Goal: Task Accomplishment & Management: Use online tool/utility

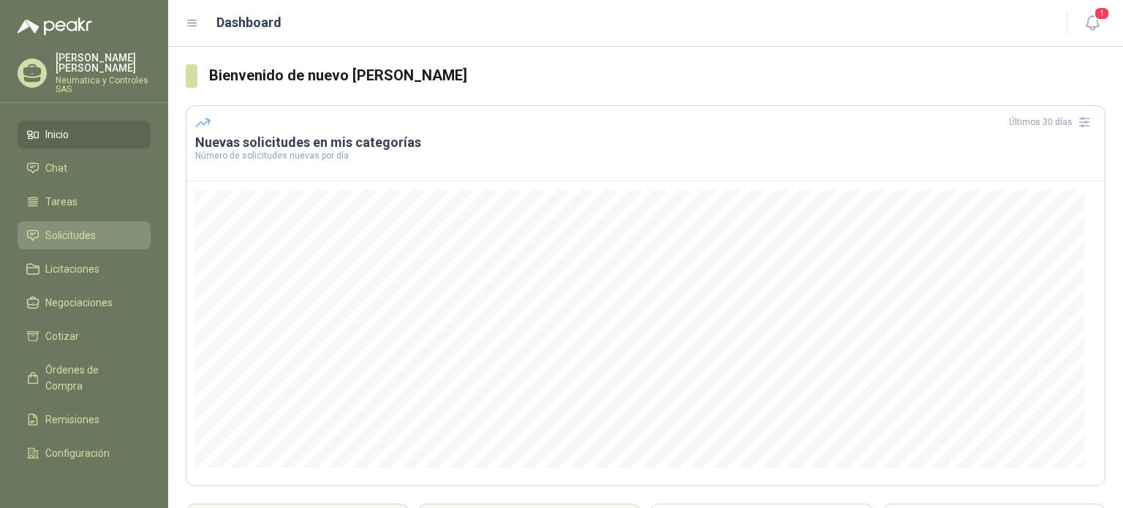
click at [75, 227] on span "Solicitudes" at bounding box center [70, 235] width 50 height 16
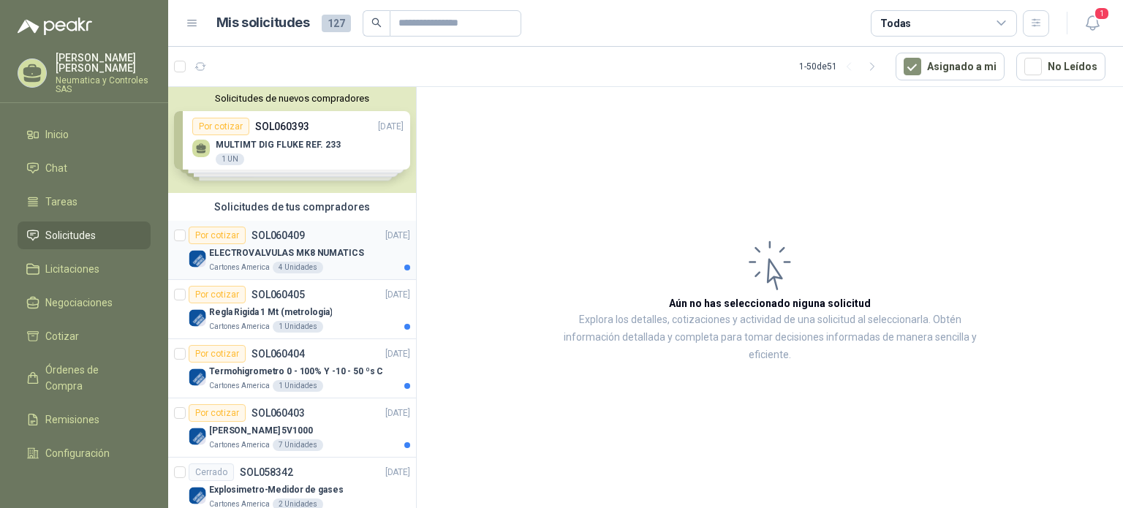
click at [326, 241] on div "Por cotizar SOL060409 [DATE]" at bounding box center [299, 236] width 221 height 18
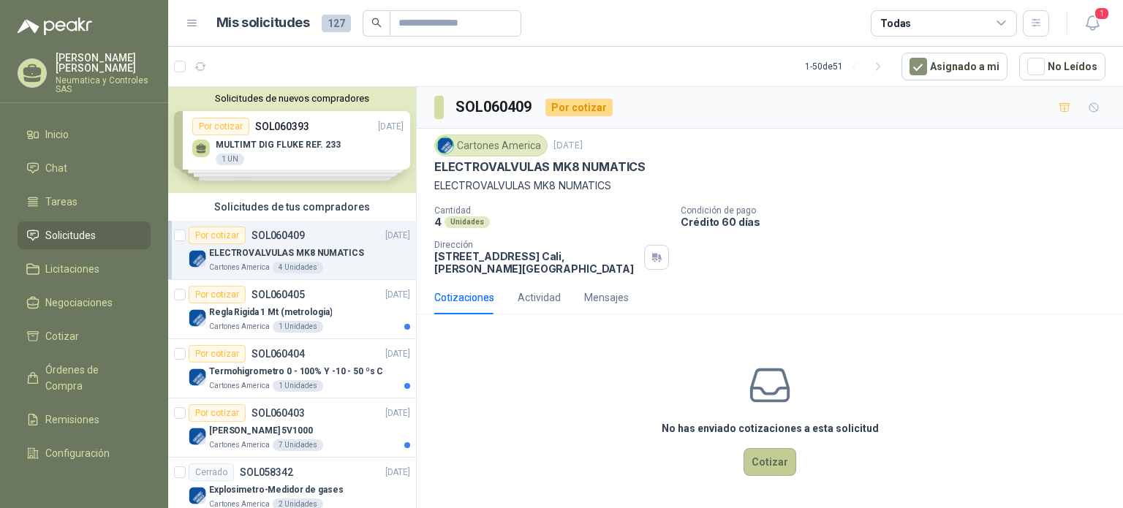
click at [771, 463] on button "Cotizar" at bounding box center [769, 462] width 53 height 28
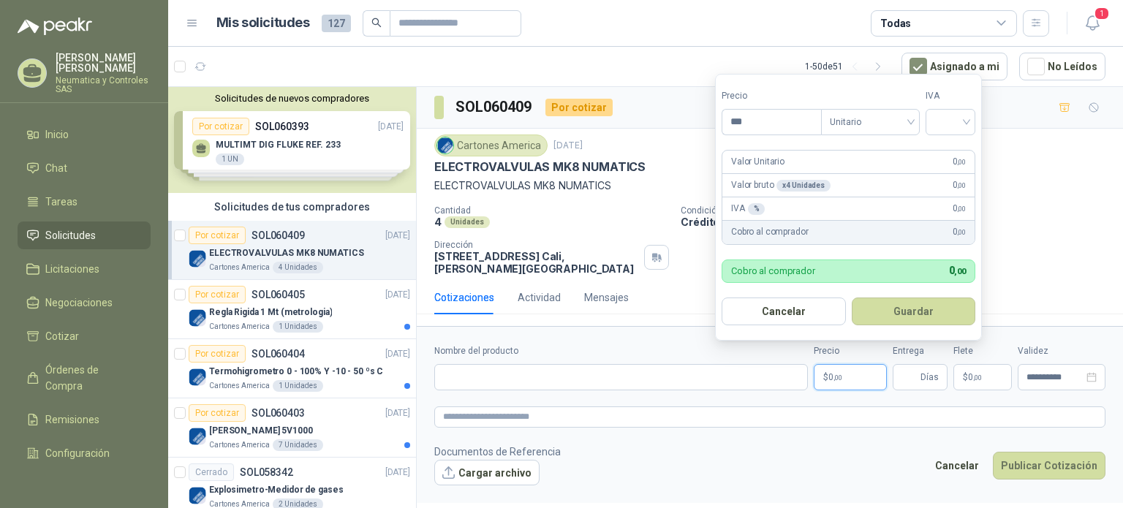
click at [852, 374] on p "$ 0 ,00" at bounding box center [850, 377] width 73 height 26
type input "**********"
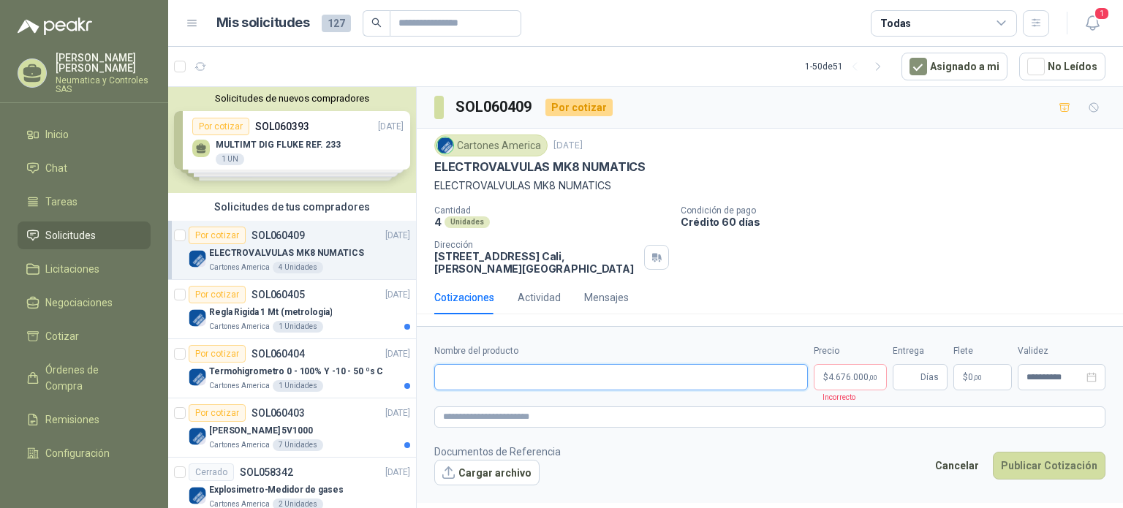
click at [617, 378] on input "Nombre del producto" at bounding box center [621, 377] width 374 height 26
paste input "**********"
type input "**********"
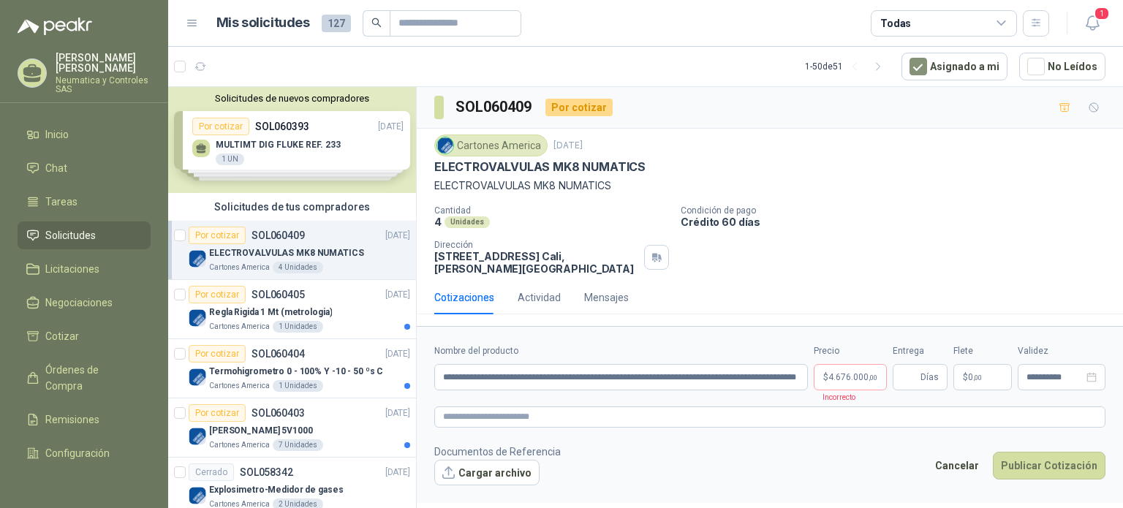
click at [764, 430] on form "**********" at bounding box center [770, 414] width 706 height 177
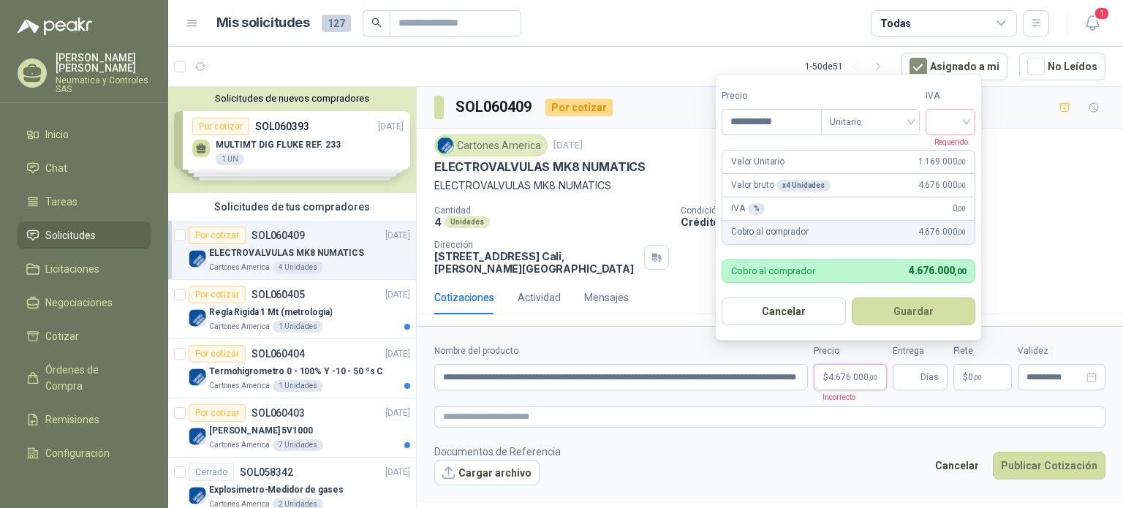
click at [865, 377] on span "4.676.000 ,00" at bounding box center [852, 377] width 49 height 9
click at [960, 125] on input "search" at bounding box center [950, 121] width 32 height 22
click at [949, 157] on div "19%" at bounding box center [953, 153] width 27 height 16
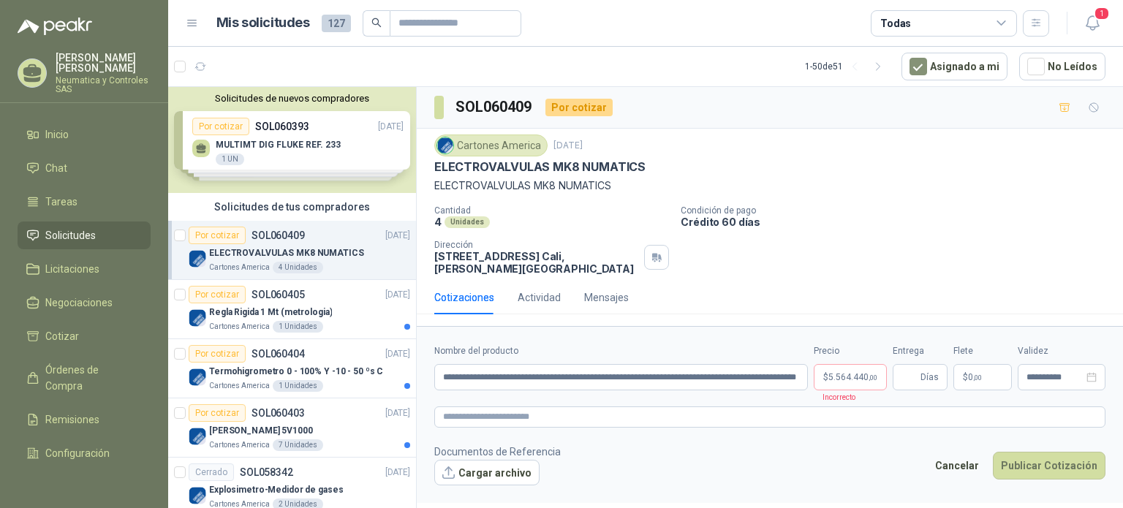
click at [1020, 166] on div "ELECTROVALVULAS MK8 NUMATICS" at bounding box center [769, 166] width 671 height 15
click at [920, 376] on span "Días" at bounding box center [919, 377] width 55 height 26
type input "*"
click at [810, 482] on footer "Documentos de Referencia Cargar archivo Cancelar Publicar Cotización" at bounding box center [769, 465] width 671 height 42
click at [838, 436] on form "**********" at bounding box center [770, 414] width 706 height 177
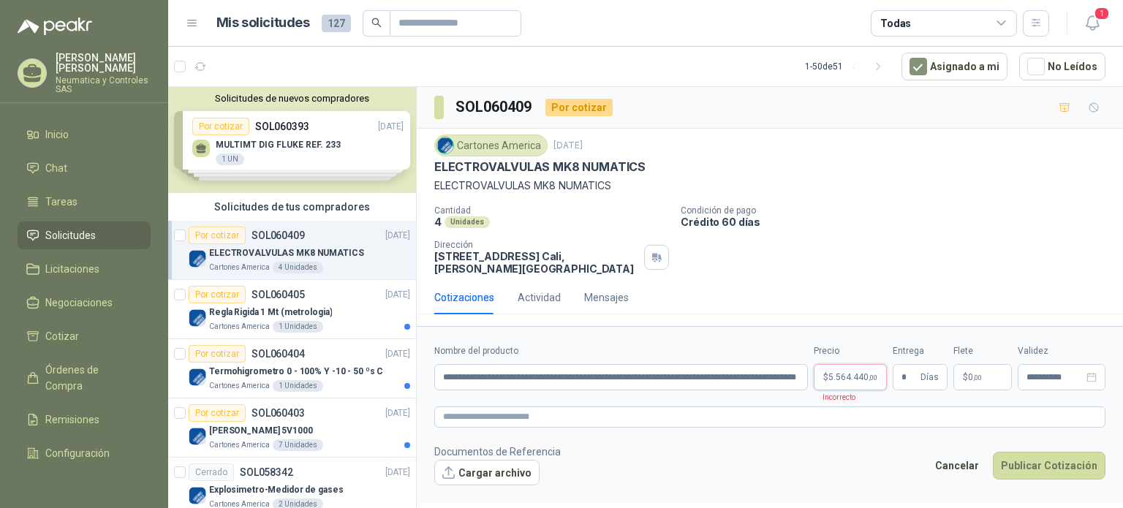
click at [860, 385] on p "$ 5.564.440 ,00" at bounding box center [850, 377] width 73 height 26
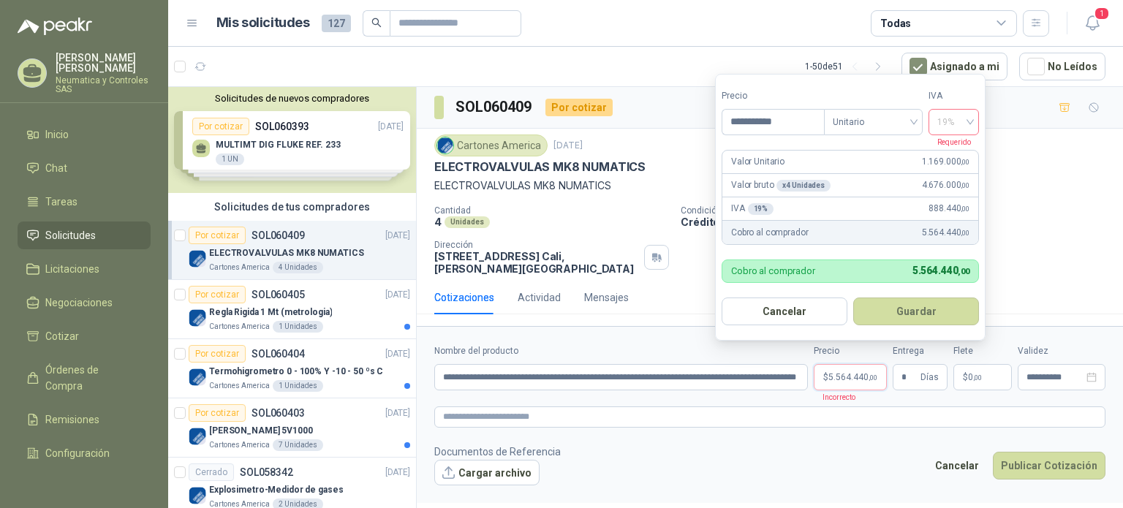
click at [960, 124] on span "19%" at bounding box center [953, 122] width 33 height 22
click at [955, 149] on div "19%" at bounding box center [953, 153] width 27 height 16
click at [918, 320] on button "Guardar" at bounding box center [916, 311] width 126 height 28
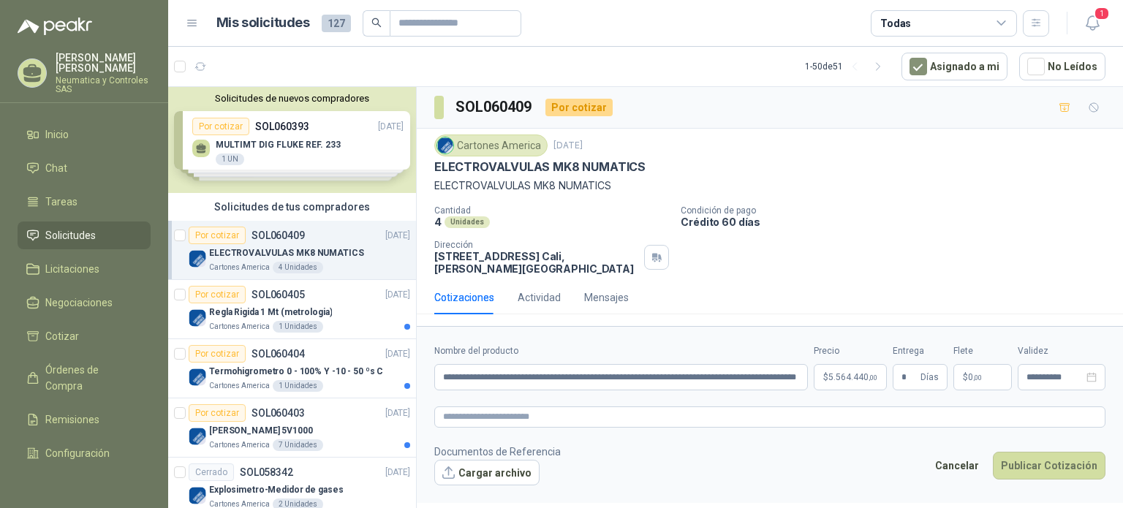
click at [795, 438] on form "**********" at bounding box center [770, 414] width 706 height 177
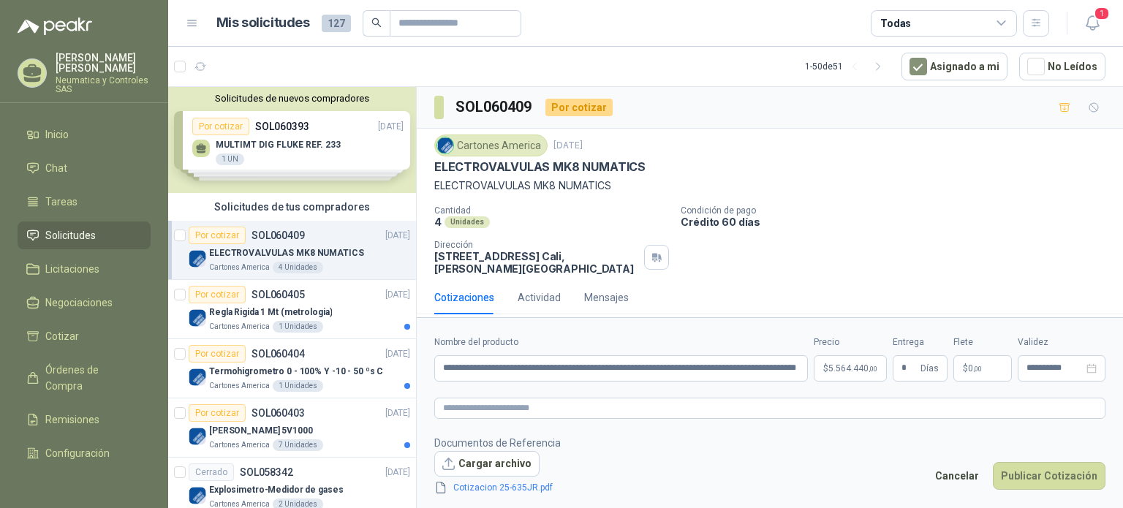
scroll to position [8, 0]
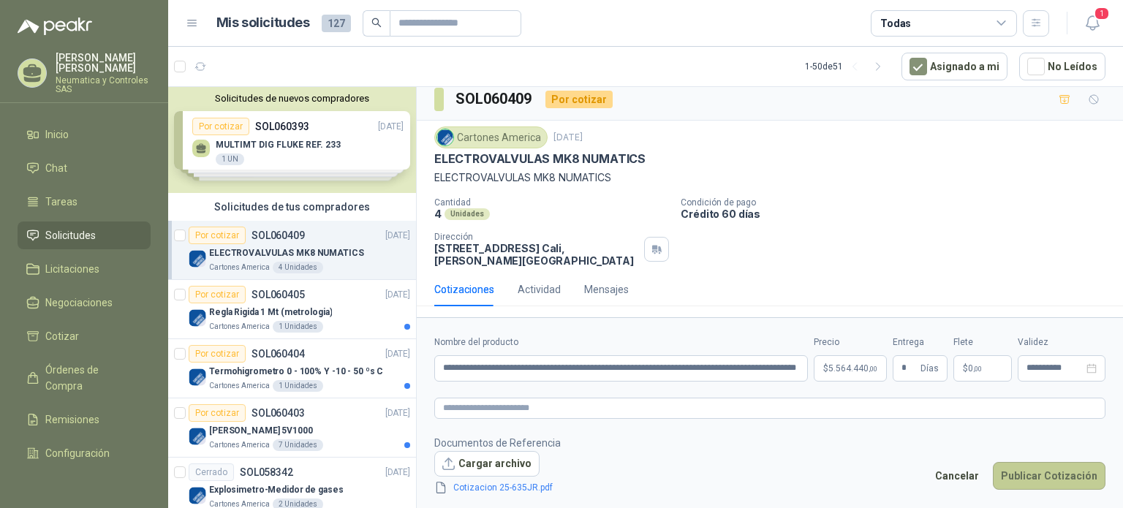
click at [1036, 482] on button "Publicar Cotización" at bounding box center [1049, 476] width 113 height 28
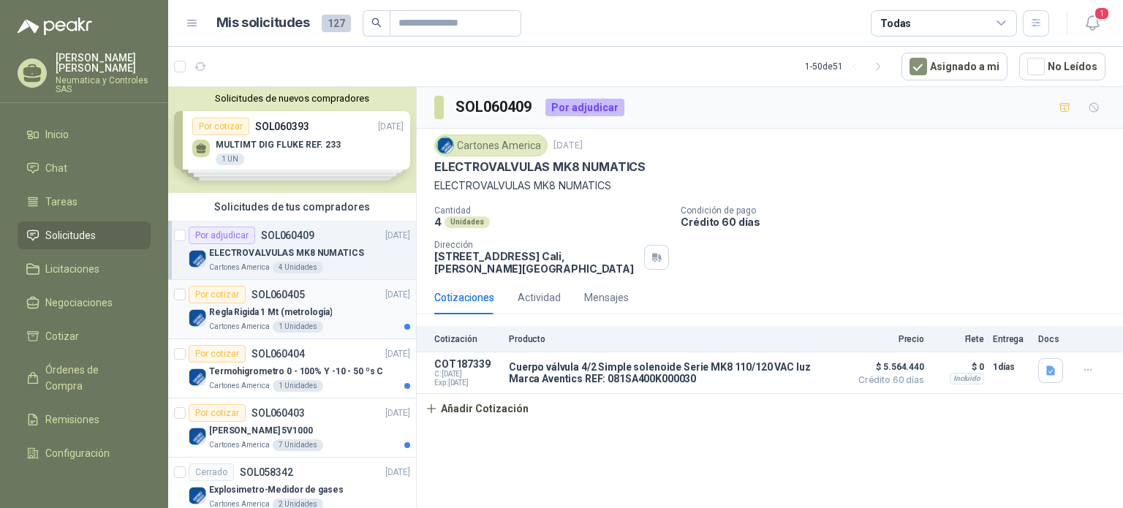
click at [274, 307] on p "Regla Rigida 1 Mt (metrologia)" at bounding box center [270, 313] width 123 height 14
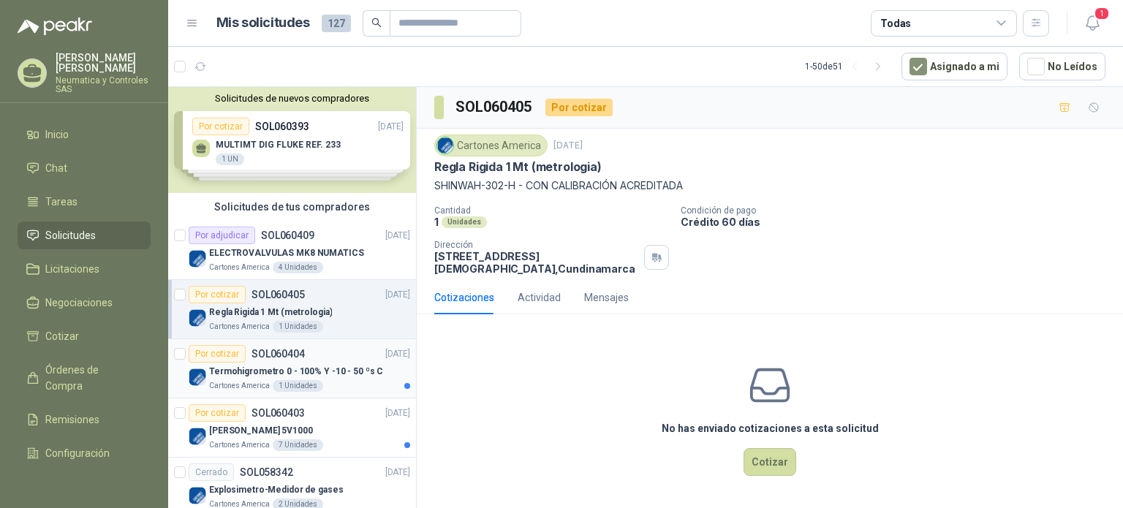
click at [318, 361] on div "Por cotizar SOL060404 [DATE]" at bounding box center [299, 354] width 221 height 18
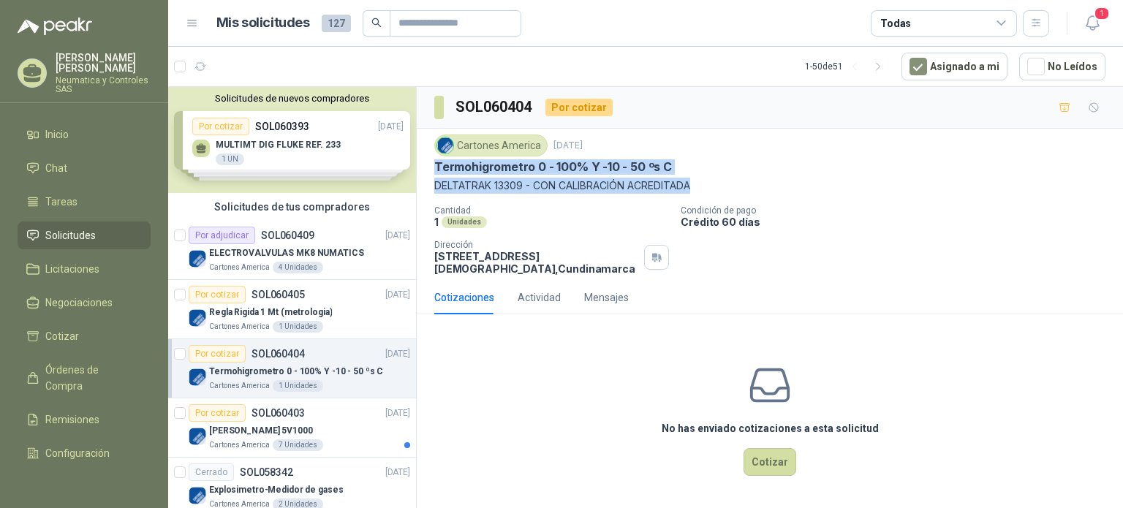
drag, startPoint x: 434, startPoint y: 166, endPoint x: 719, endPoint y: 189, distance: 286.0
click at [719, 189] on div "Cartones America [DATE] Termohigrometro 0 - 100% Y -10 - 50 ºs C DELTATRAK 133…" at bounding box center [769, 163] width 671 height 59
copy div "Termohigrometro 0 - 100% Y -10 - 50 ºs C DELTATRAK 13309 - CON CALIBRACIÓN ACR…"
click at [327, 416] on div "Por cotizar SOL060403 [DATE]" at bounding box center [299, 413] width 221 height 18
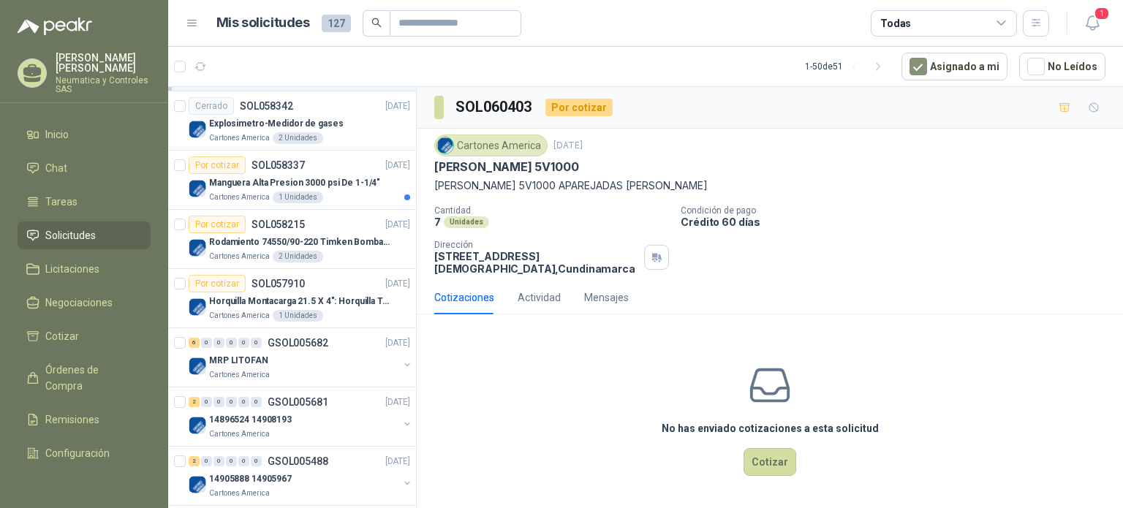
scroll to position [371, 0]
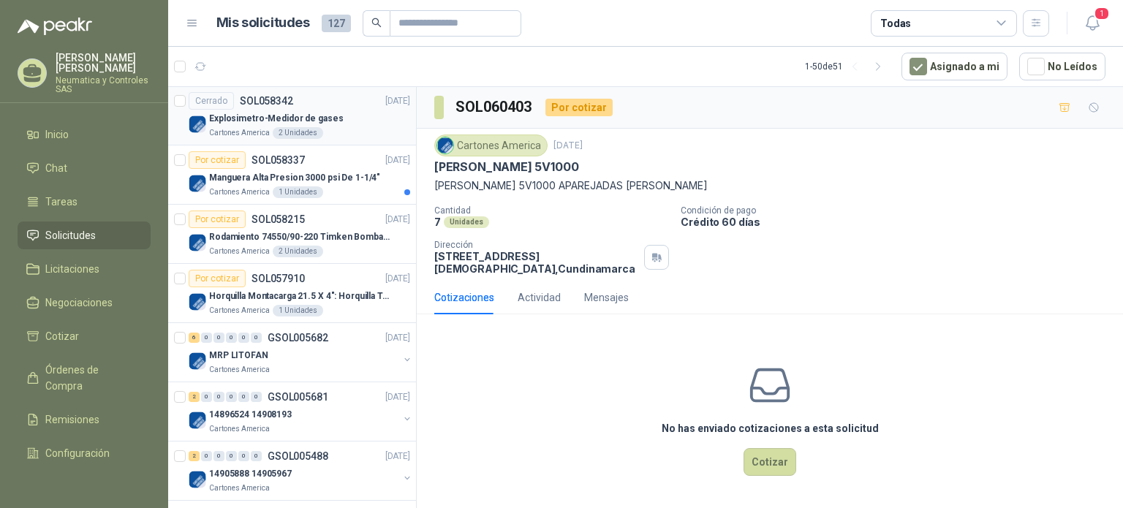
click at [336, 131] on div "Cartones America 2 Unidades" at bounding box center [309, 133] width 201 height 12
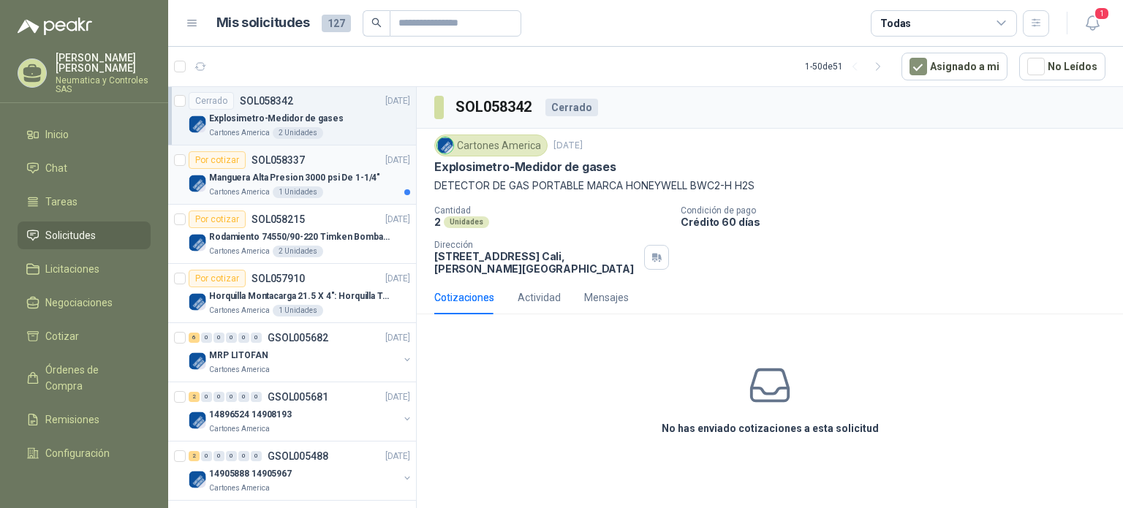
click at [333, 178] on p "Manguera Alta Presion 3000 psi De 1-1/4"" at bounding box center [294, 178] width 171 height 14
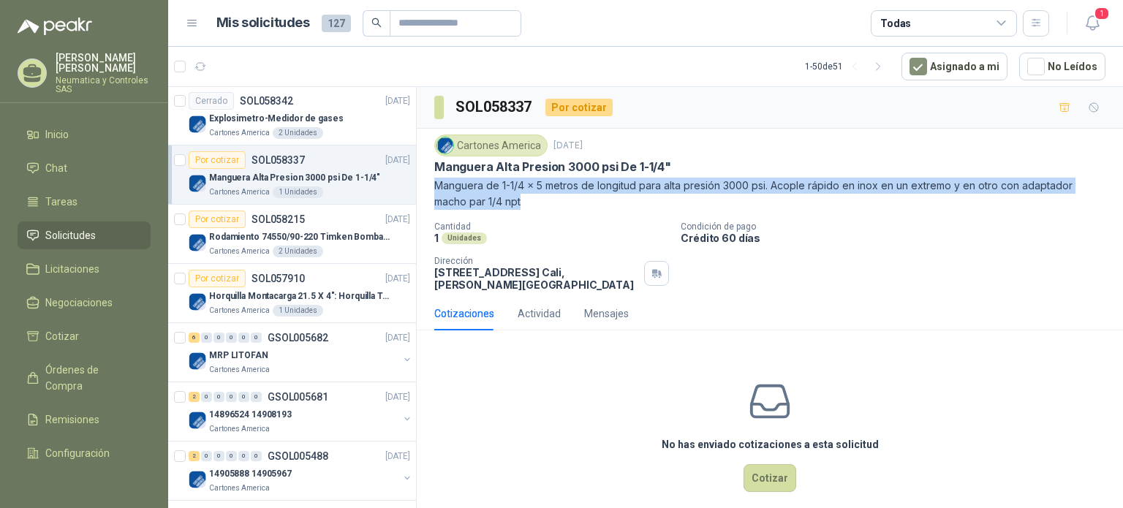
drag, startPoint x: 434, startPoint y: 181, endPoint x: 520, endPoint y: 205, distance: 89.6
click at [520, 205] on p "Manguera de 1-1/4 x 5 metros de longitud para alta presión 3000 psi. Acople ráp…" at bounding box center [769, 194] width 671 height 32
click at [340, 295] on p "Horquilla Montacarga 21.5 X 4": Horquilla Telescopica Overall size 2108 x 660 x…" at bounding box center [300, 296] width 182 height 14
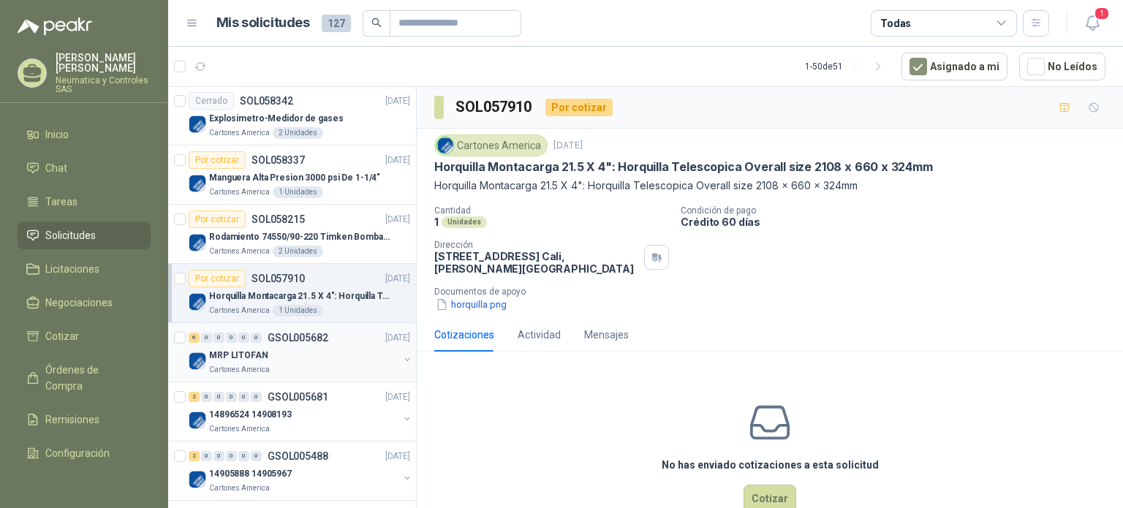
scroll to position [363, 0]
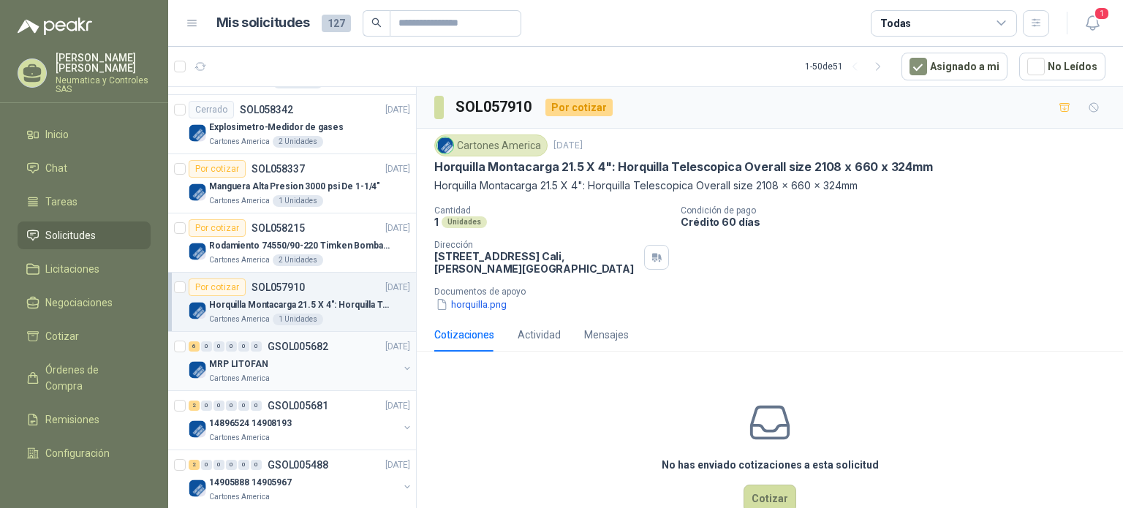
click at [327, 361] on div "MRP LITOFAN" at bounding box center [303, 364] width 189 height 18
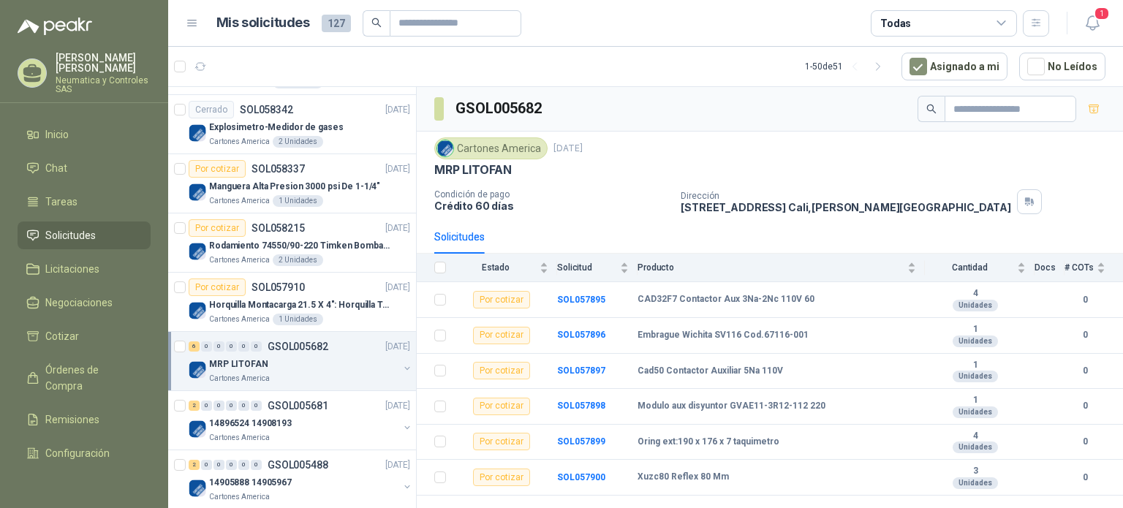
click at [1062, 220] on div "Solicitudes" at bounding box center [769, 237] width 671 height 34
click at [260, 422] on p "14896524 14908193" at bounding box center [250, 424] width 83 height 14
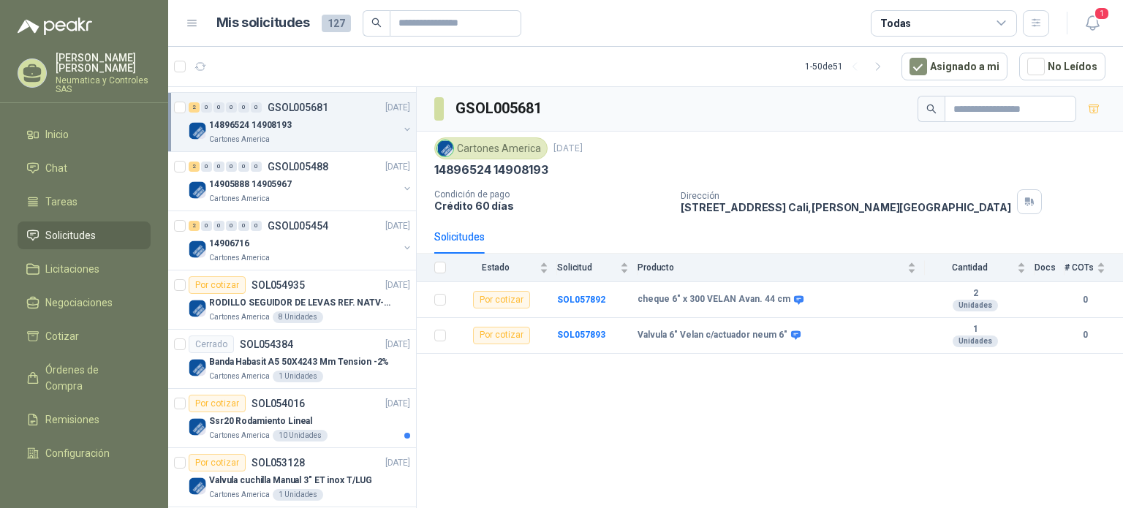
scroll to position [656, 0]
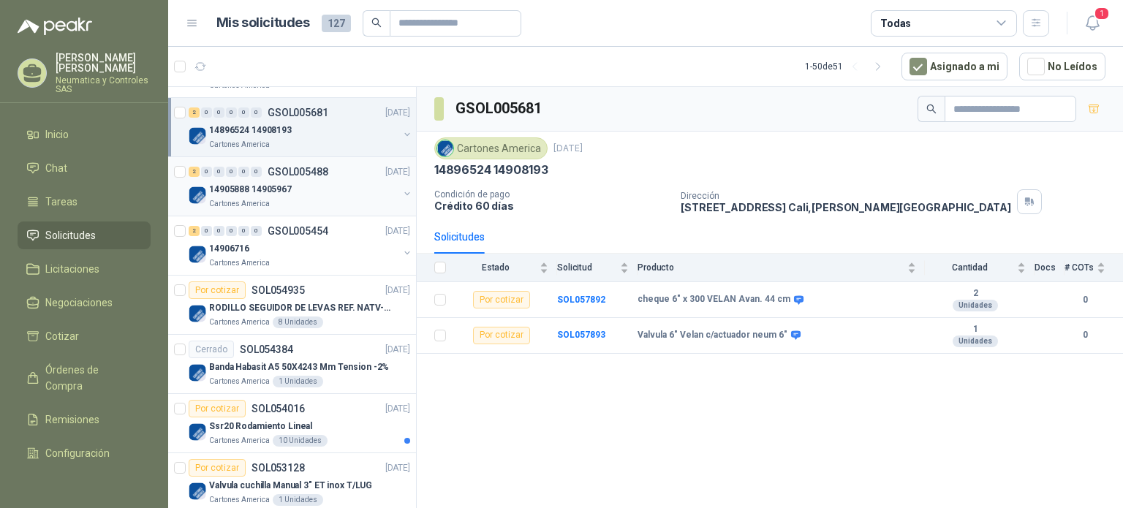
click at [272, 198] on div "Cartones America" at bounding box center [303, 204] width 189 height 12
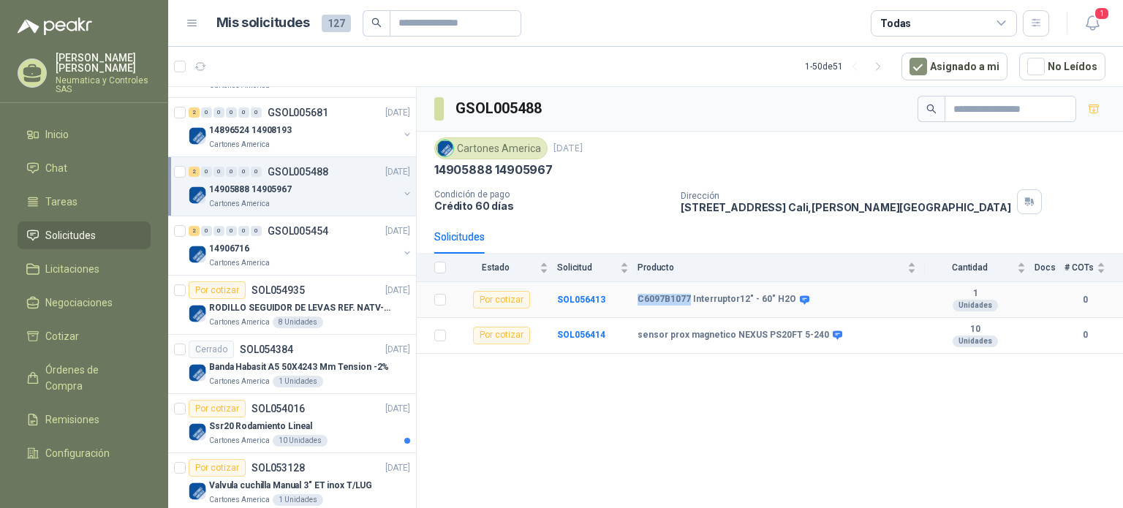
drag, startPoint x: 689, startPoint y: 297, endPoint x: 634, endPoint y: 297, distance: 54.1
click at [634, 297] on tr "Por cotizar SOL056413 C6097B1077 Interruptor12" - 60" H2O 1 Unidades 0" at bounding box center [770, 300] width 706 height 36
copy tr "C6097B1077"
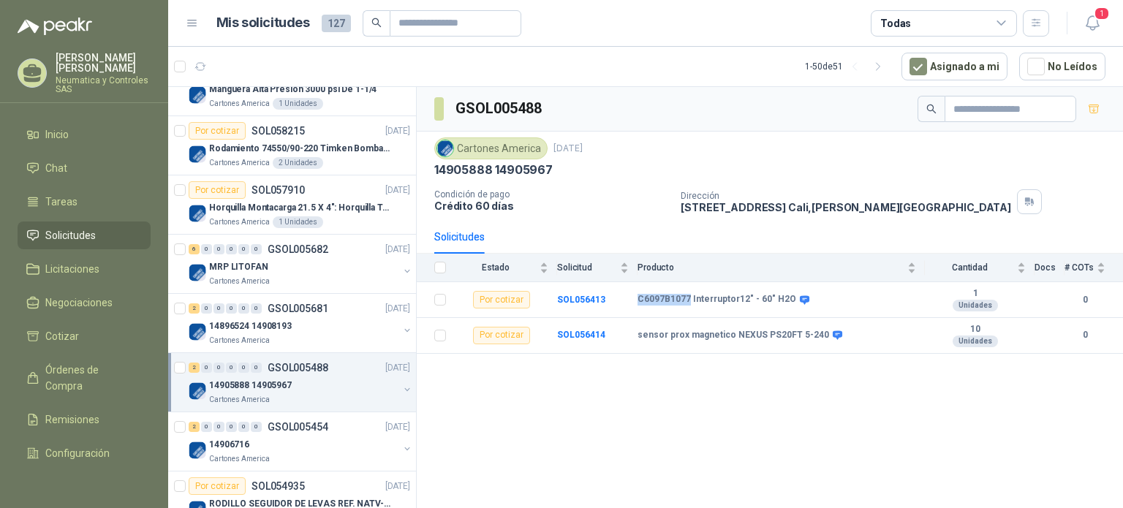
scroll to position [417, 0]
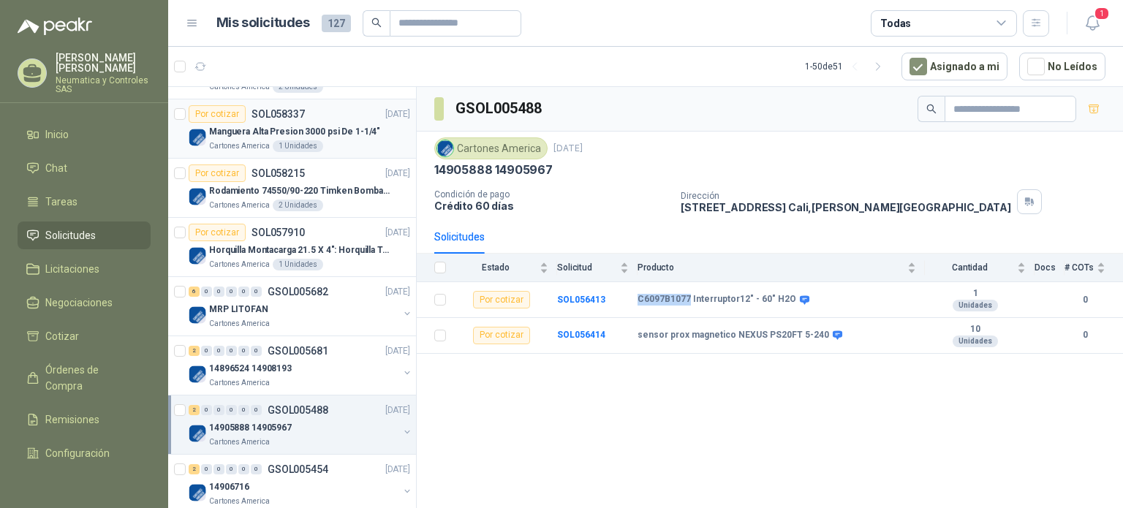
click at [339, 132] on p "Manguera Alta Presion 3000 psi De 1-1/4"" at bounding box center [294, 132] width 171 height 14
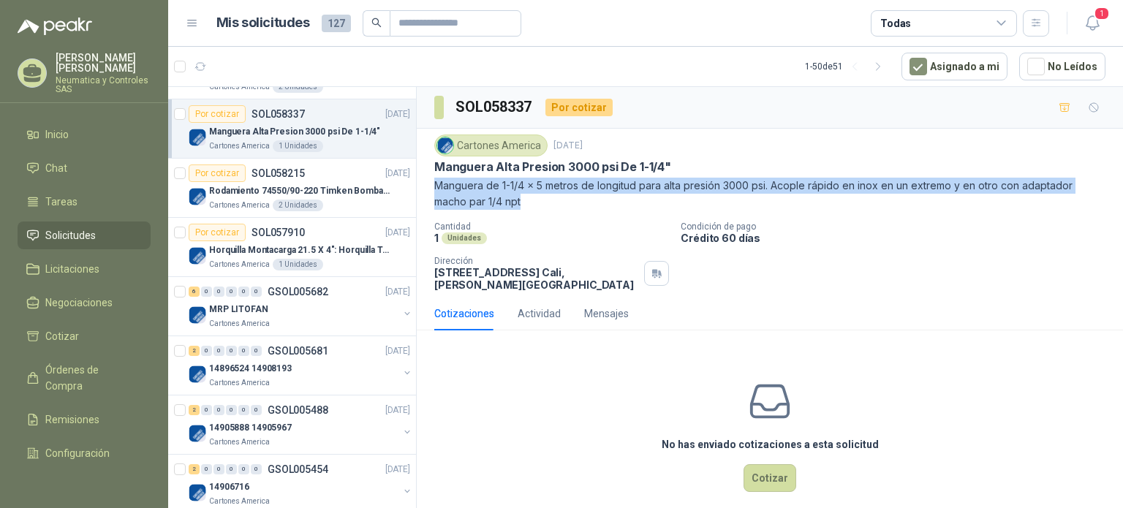
drag, startPoint x: 435, startPoint y: 182, endPoint x: 531, endPoint y: 206, distance: 98.7
click at [531, 206] on p "Manguera de 1-1/4 x 5 metros de longitud para alta presión 3000 psi. Acople ráp…" at bounding box center [769, 194] width 671 height 32
copy p "Manguera de 1-1/4 x 5 metros de longitud para alta presión 3000 psi. Acople ráp…"
click at [268, 300] on div "MRP LITOFAN" at bounding box center [303, 309] width 189 height 18
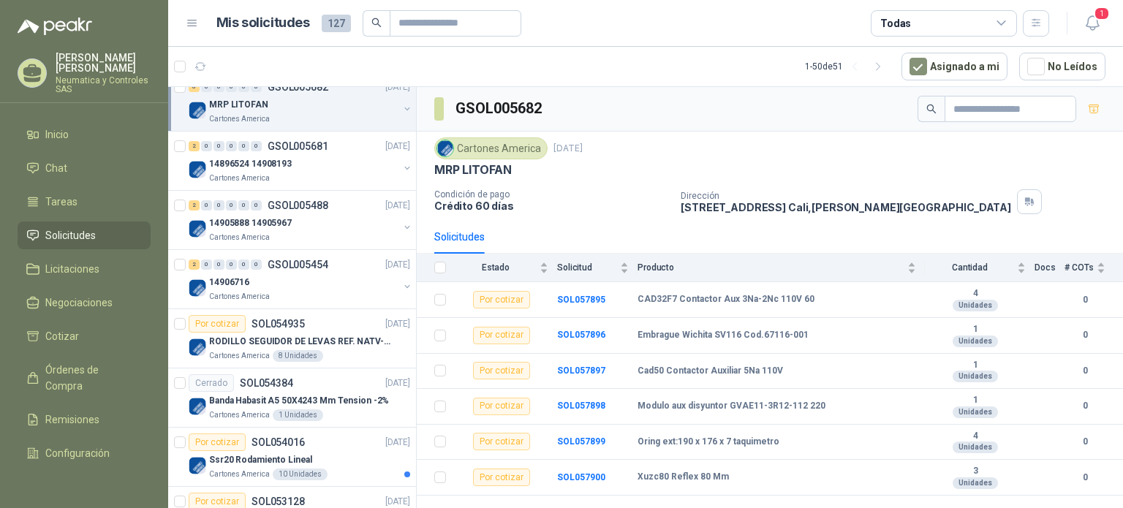
scroll to position [626, 0]
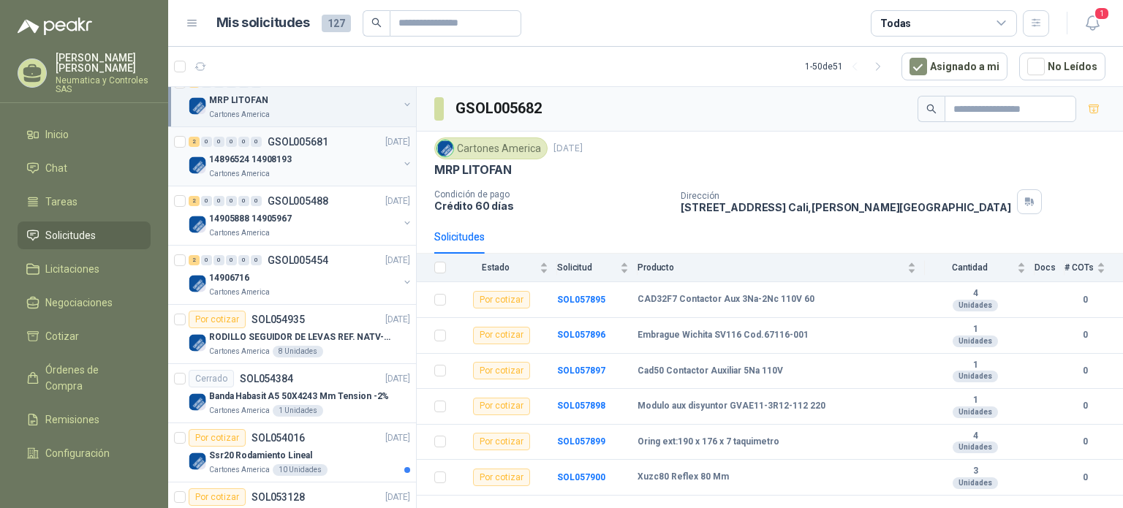
click at [295, 168] on div "Cartones America" at bounding box center [303, 174] width 189 height 12
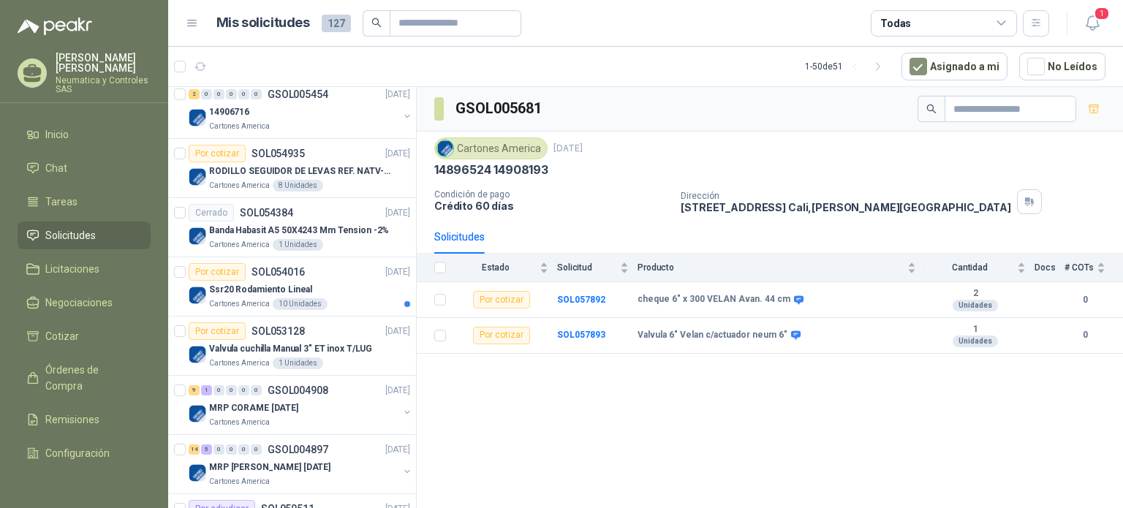
scroll to position [797, 0]
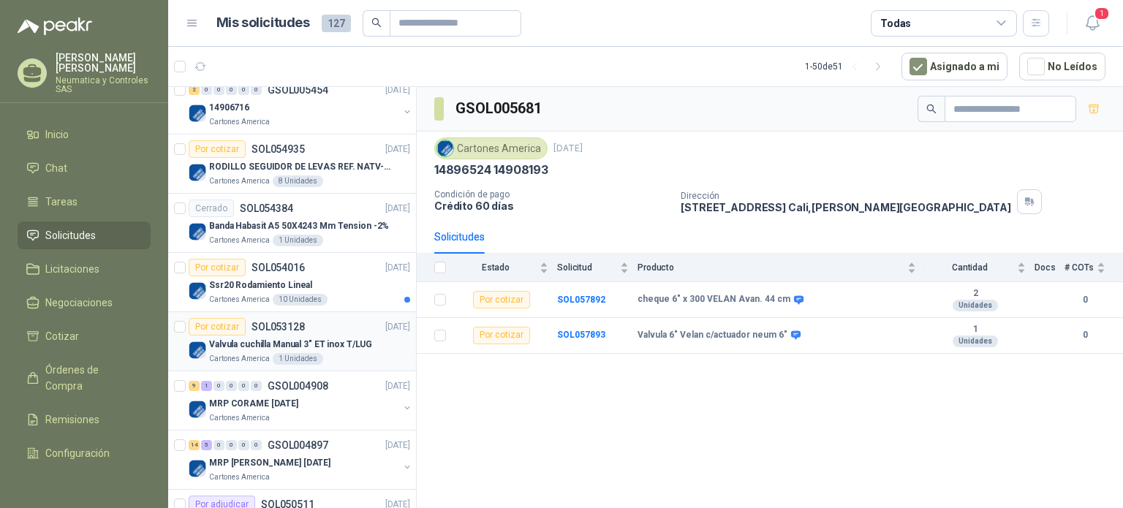
click at [325, 338] on p "Valvula cuchilla Manual 3" ET inox T/LUG" at bounding box center [290, 345] width 163 height 14
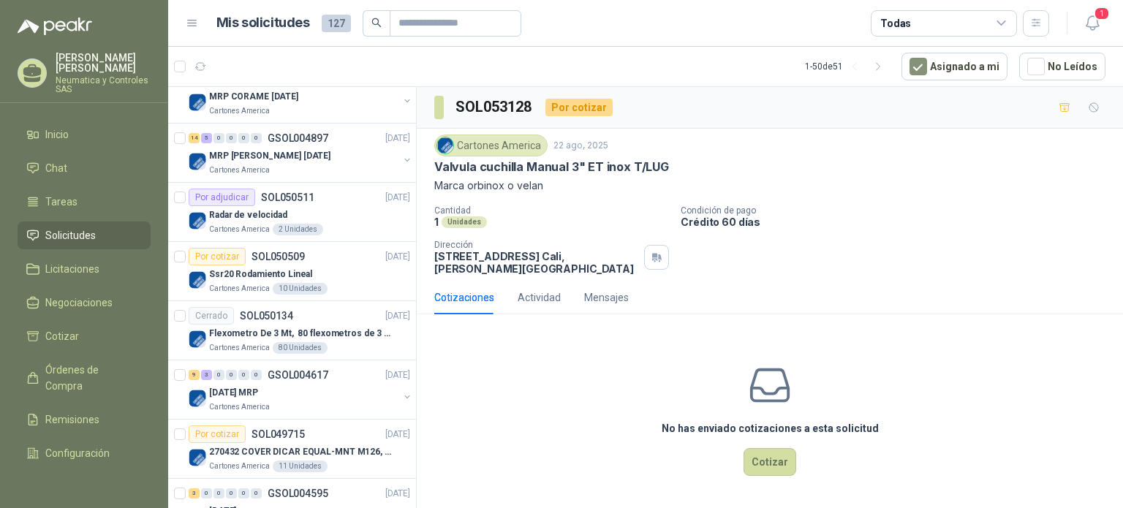
scroll to position [1142, 0]
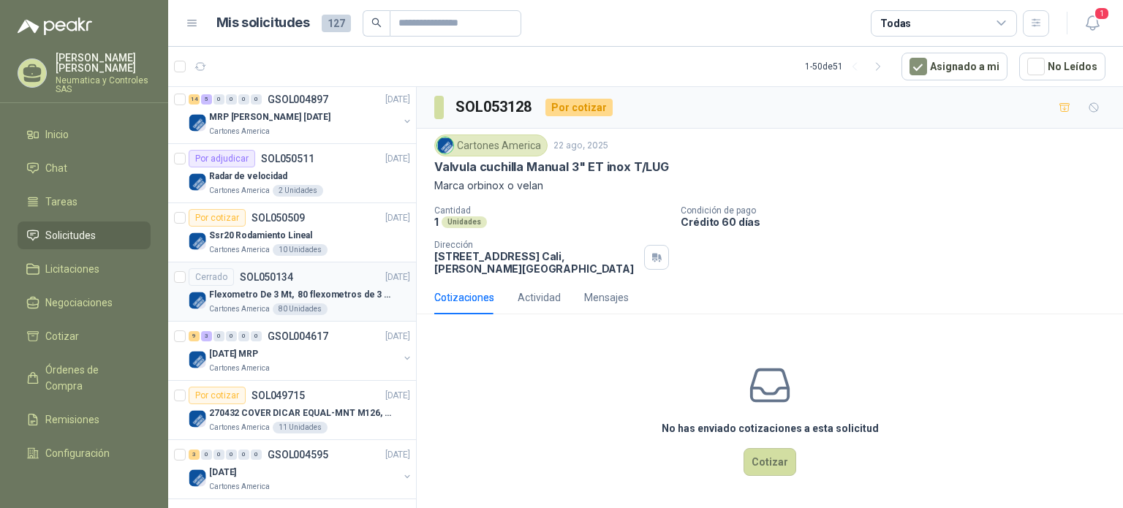
click at [341, 288] on p "Flexometro De 3 Mt, 80 flexometros de 3 m Marca Tajima" at bounding box center [300, 295] width 182 height 14
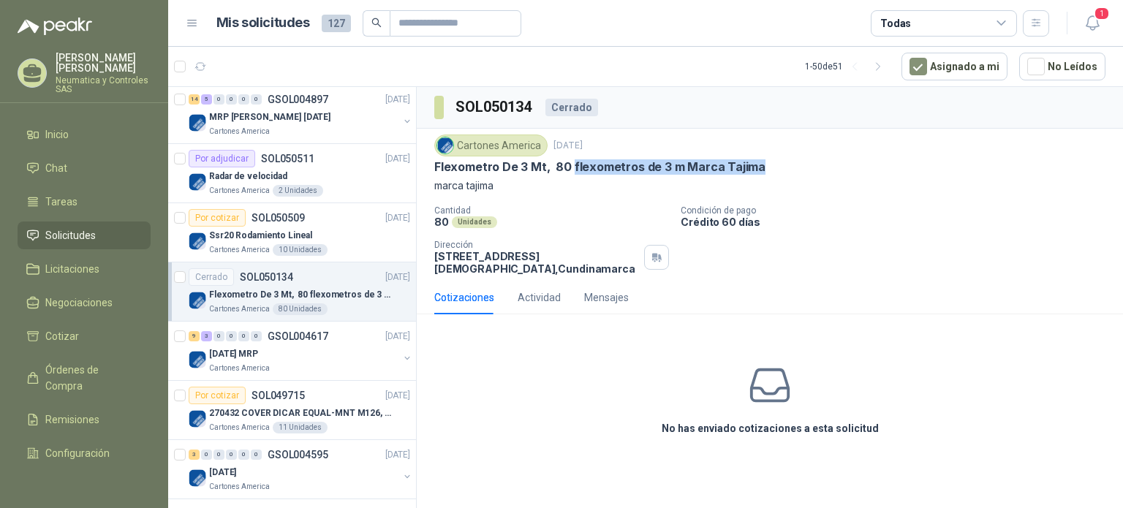
drag, startPoint x: 570, startPoint y: 168, endPoint x: 759, endPoint y: 172, distance: 188.6
click at [759, 172] on div "Flexometro De 3 Mt, 80 flexometros de 3 m Marca Tajima" at bounding box center [769, 166] width 671 height 15
copy p "flexometros de 3 m Marca Tajima"
